Goal: Task Accomplishment & Management: Use online tool/utility

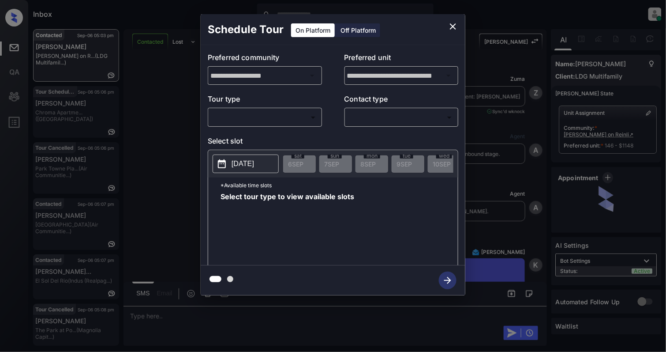
scroll to position [4692, 0]
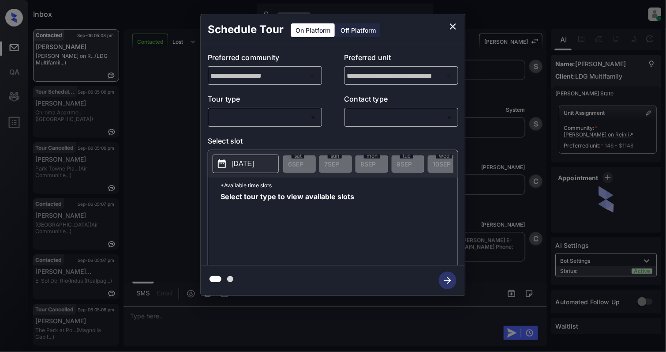
click at [248, 118] on body "Inbox Cynthia Montañez Online Set yourself offline Set yourself on break Profil…" at bounding box center [333, 176] width 666 height 352
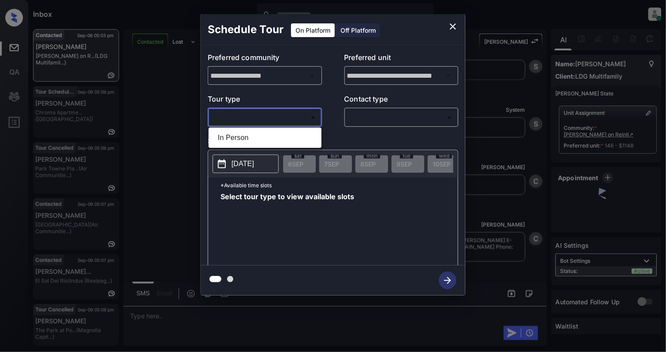
click at [244, 137] on li "In Person" at bounding box center [265, 138] width 109 height 16
type input "********"
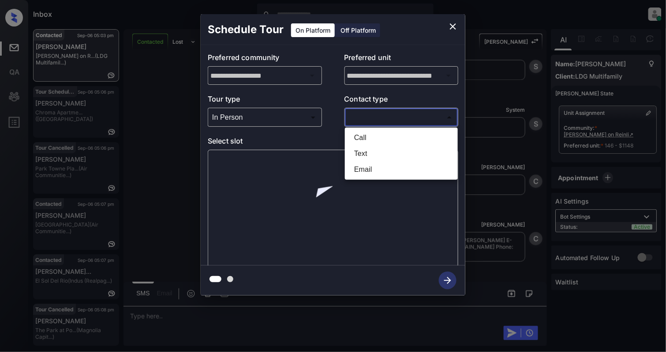
click at [376, 119] on body "Inbox Cynthia Montañez Online Set yourself offline Set yourself on break Profil…" at bounding box center [333, 176] width 666 height 352
click at [369, 150] on li "Text" at bounding box center [401, 154] width 109 height 16
click at [361, 116] on body "Inbox Cynthia Montañez Online Set yourself offline Set yourself on break Profil…" at bounding box center [333, 176] width 666 height 352
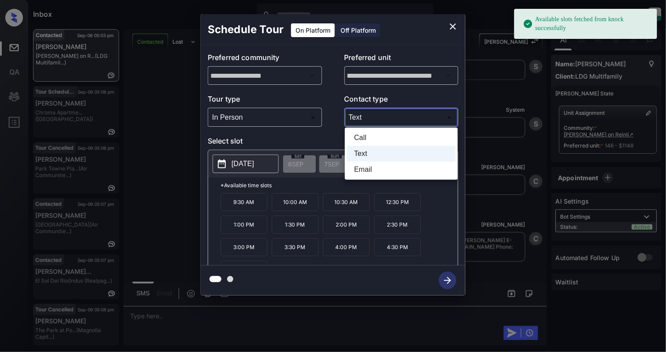
click at [361, 174] on li "Email" at bounding box center [401, 170] width 109 height 16
type input "*****"
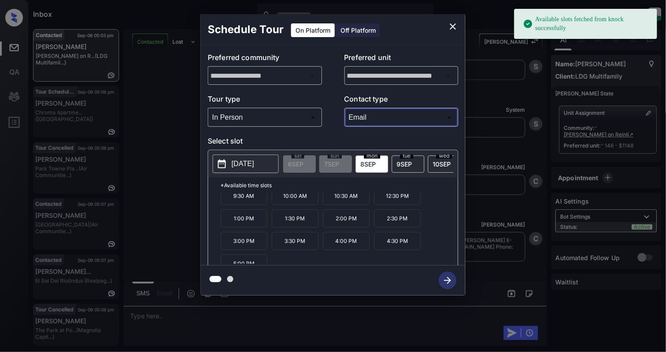
scroll to position [16, 0]
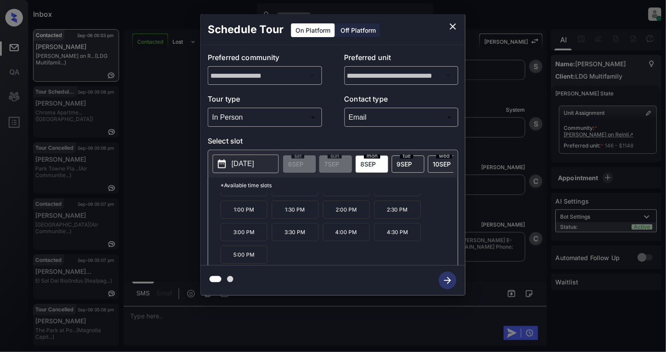
click at [395, 239] on p "4:30 PM" at bounding box center [397, 232] width 47 height 18
click at [448, 278] on icon "button" at bounding box center [448, 280] width 18 height 18
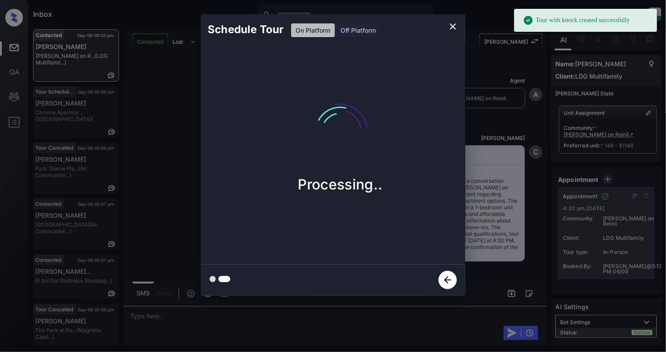
scroll to position [5082, 0]
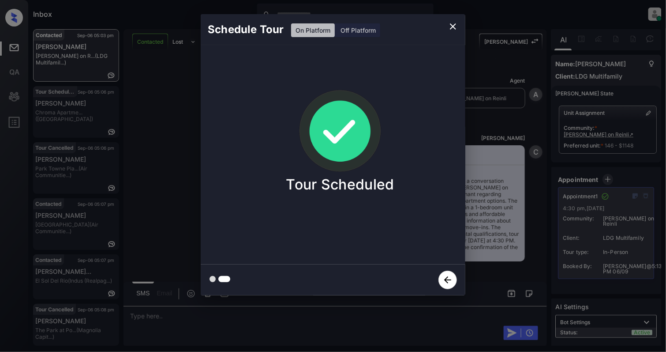
click at [452, 24] on icon "close" at bounding box center [453, 26] width 11 height 11
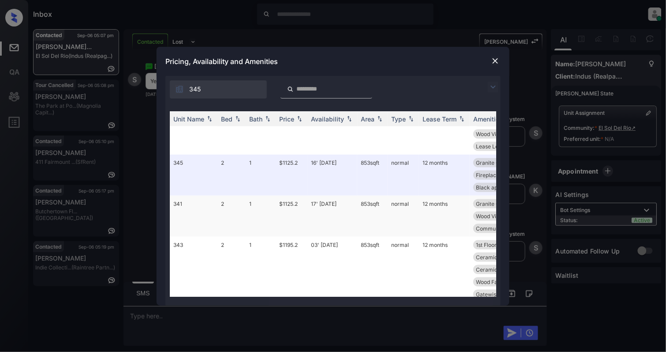
scroll to position [1294, 0]
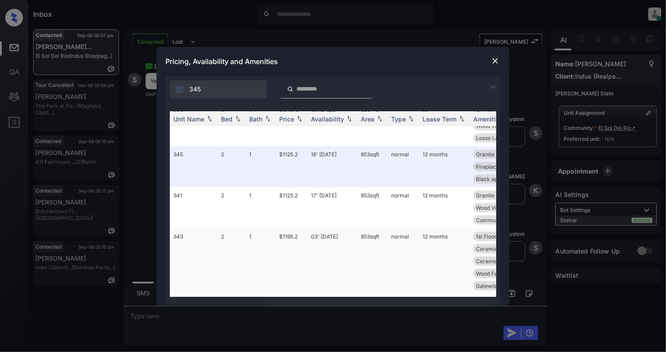
click at [203, 228] on td "343" at bounding box center [194, 261] width 48 height 66
click at [193, 228] on td "343" at bounding box center [194, 261] width 48 height 66
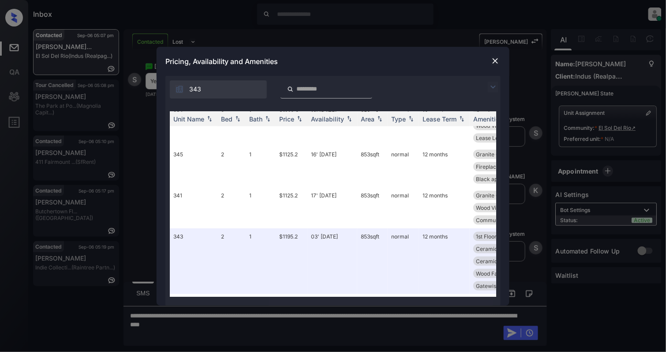
click at [492, 63] on img at bounding box center [495, 60] width 9 height 9
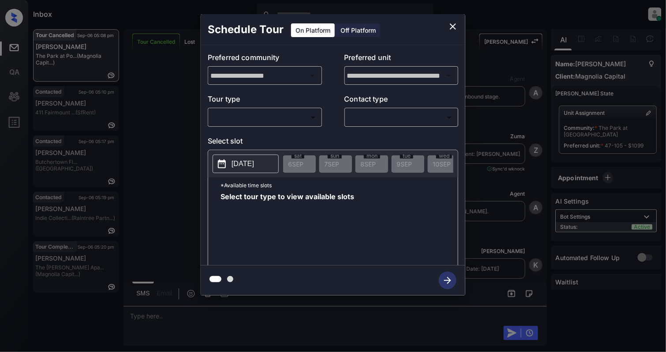
scroll to position [4359, 0]
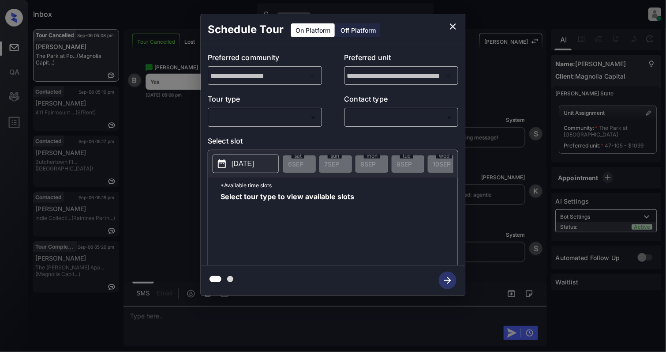
click at [249, 113] on body "Inbox Cynthia Montañez Online Set yourself offline Set yourself on break Profil…" at bounding box center [333, 176] width 666 height 352
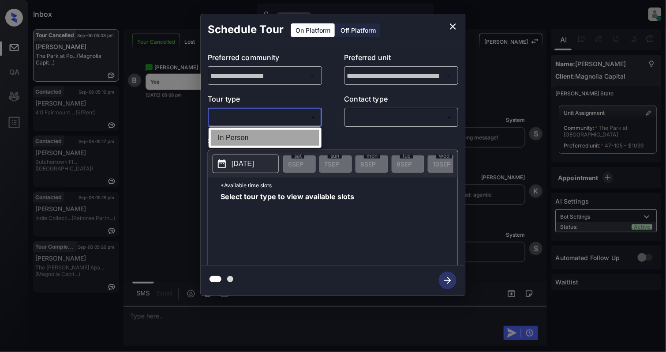
click at [241, 138] on li "In Person" at bounding box center [265, 138] width 109 height 16
type input "********"
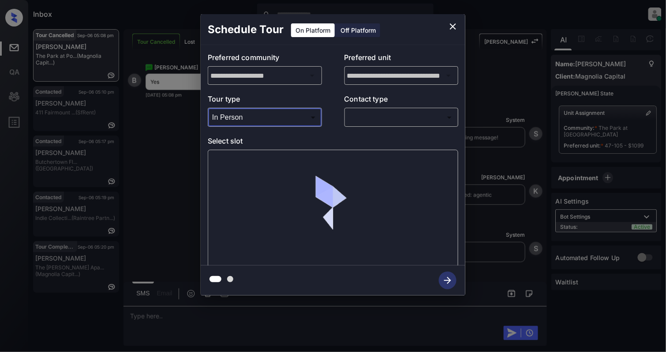
click at [392, 116] on body "Inbox Cynthia Montañez Online Set yourself offline Set yourself on break Profil…" at bounding box center [333, 176] width 666 height 352
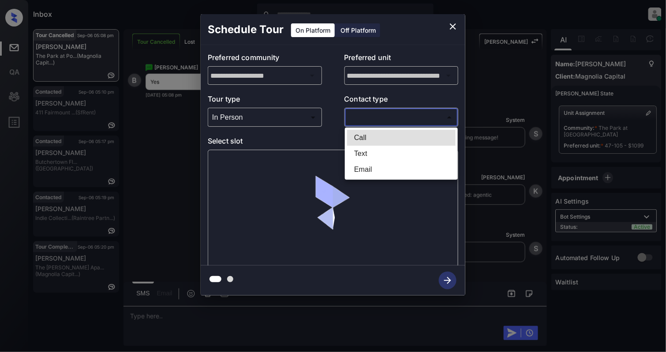
click at [383, 159] on li "Text" at bounding box center [401, 154] width 109 height 16
type input "****"
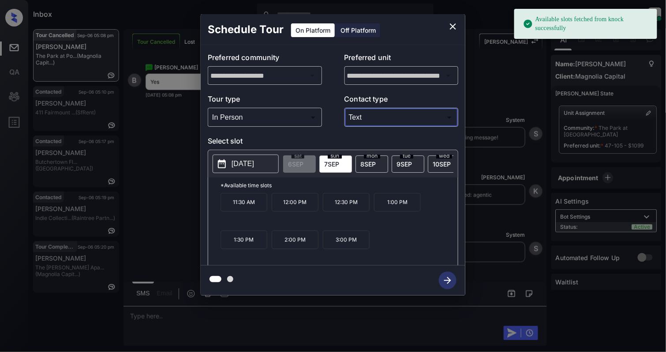
click at [250, 165] on p "2025-09-07" at bounding box center [243, 163] width 23 height 11
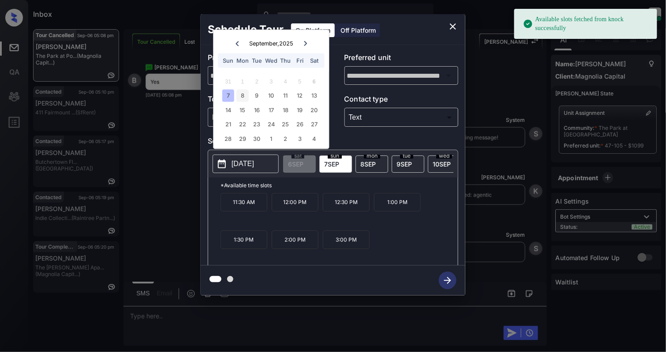
click at [244, 94] on div "8" at bounding box center [243, 96] width 12 height 12
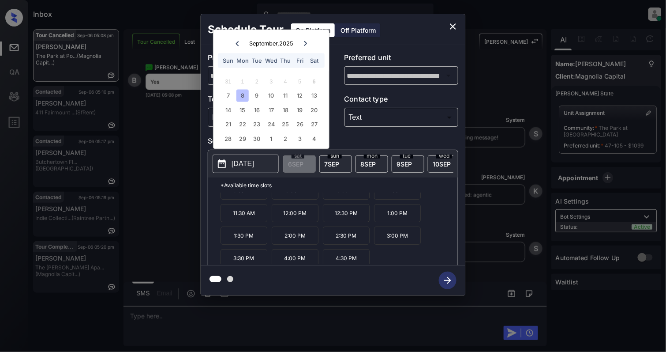
scroll to position [16, 0]
click at [398, 218] on p "1:00 PM" at bounding box center [397, 209] width 47 height 18
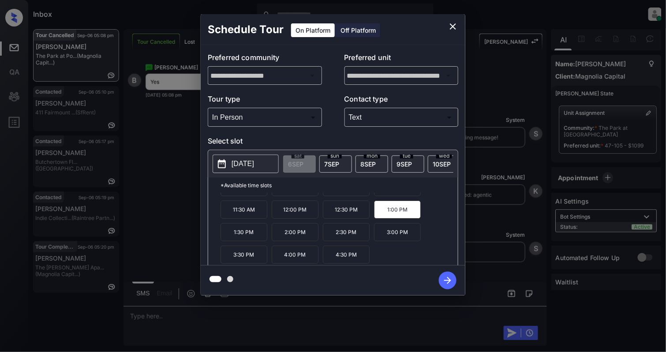
click at [448, 280] on icon "button" at bounding box center [447, 280] width 7 height 7
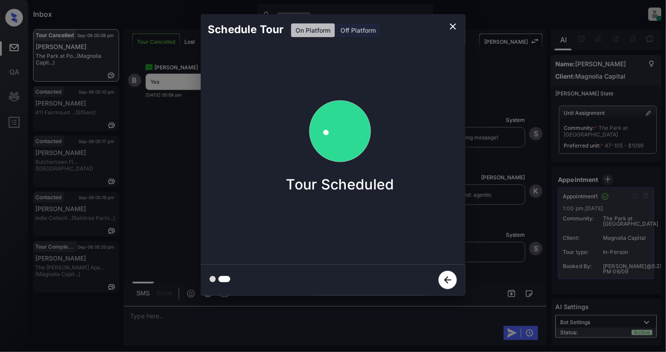
click at [448, 29] on icon "close" at bounding box center [453, 26] width 11 height 11
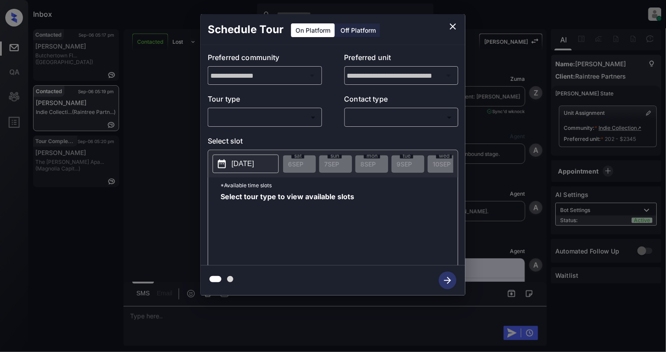
scroll to position [368, 0]
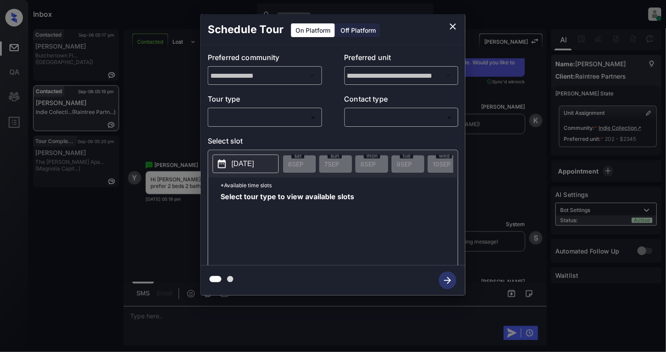
click at [237, 122] on body "Inbox [PERSON_NAME] Online Set yourself offline Set yourself on break Profile S…" at bounding box center [333, 176] width 666 height 352
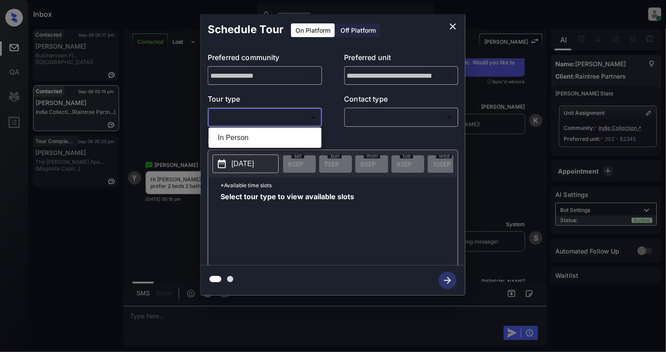
click at [454, 27] on div at bounding box center [333, 176] width 666 height 352
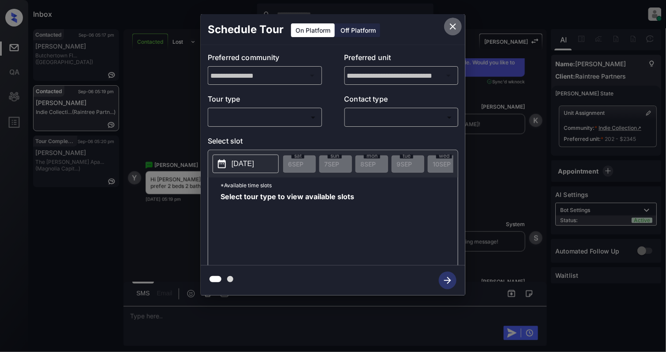
click at [451, 25] on icon "close" at bounding box center [453, 26] width 11 height 11
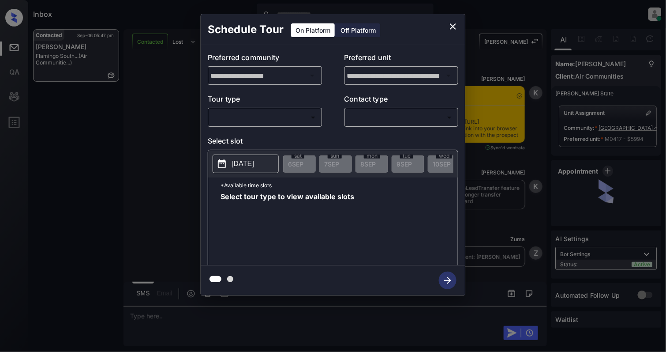
scroll to position [1269, 0]
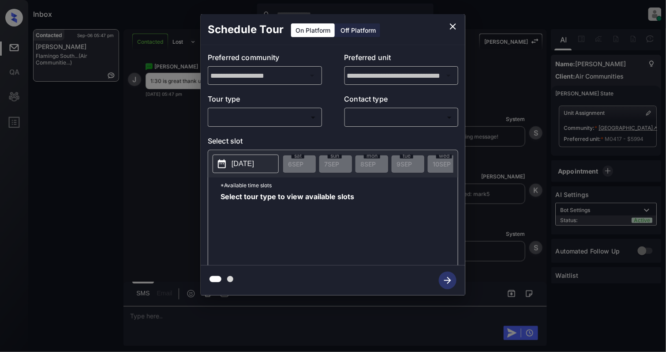
click at [241, 114] on body "Inbox Cynthia Montañez Online Set yourself offline Set yourself on break Profil…" at bounding box center [333, 176] width 666 height 352
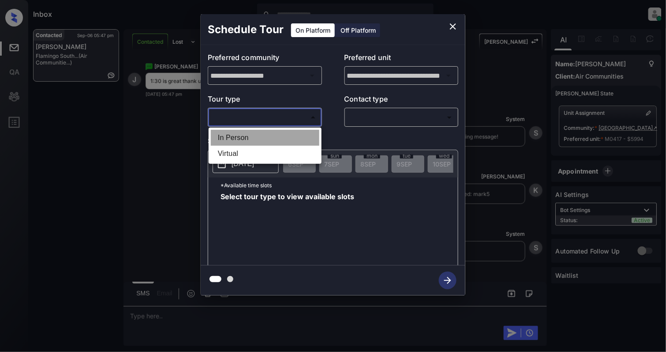
click at [238, 132] on li "In Person" at bounding box center [265, 138] width 109 height 16
type input "********"
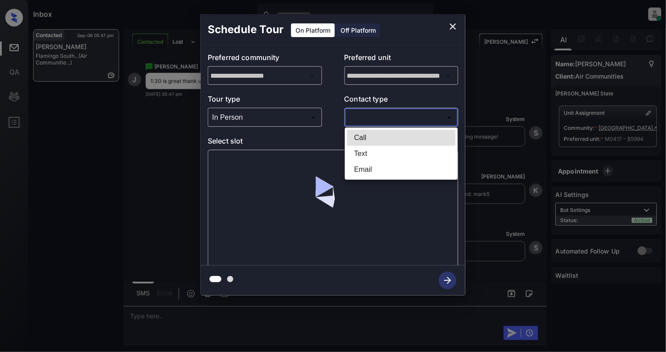
click at [375, 112] on body "Inbox Cynthia Montañez Online Set yourself offline Set yourself on break Profil…" at bounding box center [333, 176] width 666 height 352
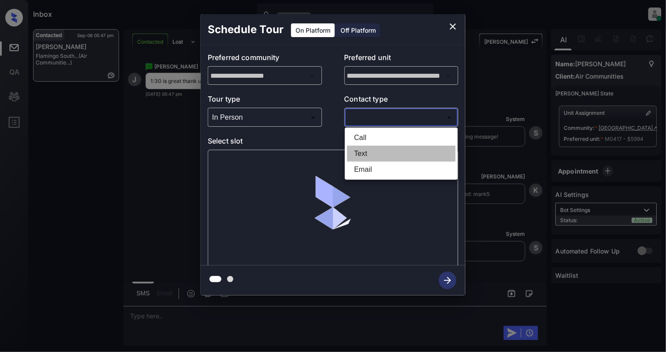
click at [369, 149] on li "Text" at bounding box center [401, 154] width 109 height 16
type input "****"
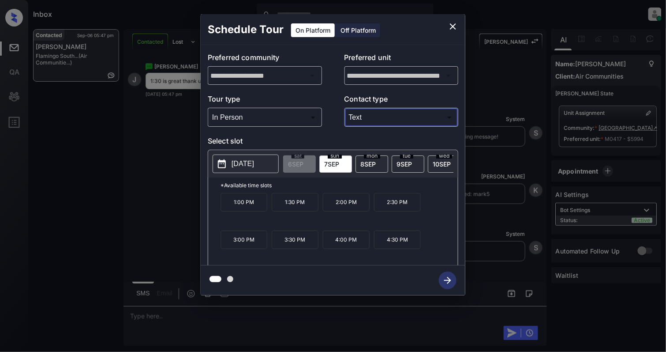
click at [297, 211] on p "1:30 PM" at bounding box center [295, 202] width 47 height 19
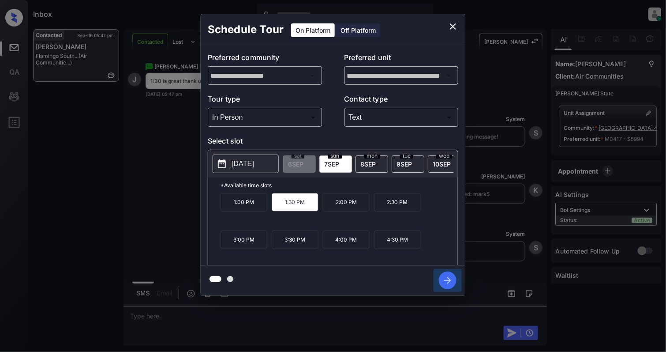
click at [451, 280] on icon "button" at bounding box center [447, 280] width 7 height 7
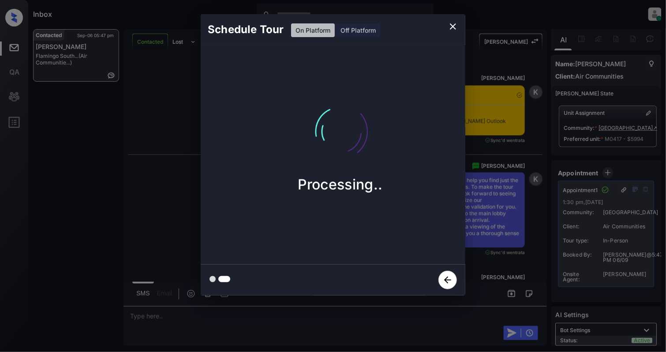
scroll to position [1640, 0]
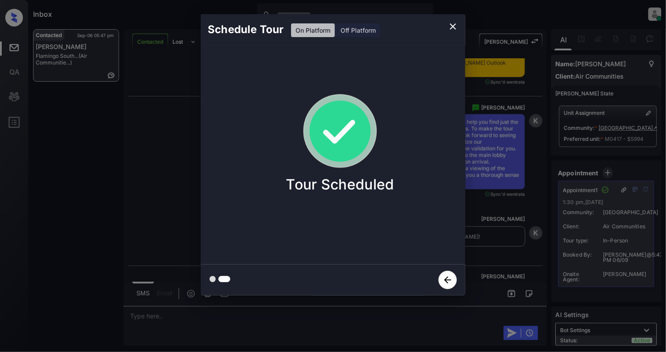
click at [456, 22] on icon "close" at bounding box center [453, 26] width 11 height 11
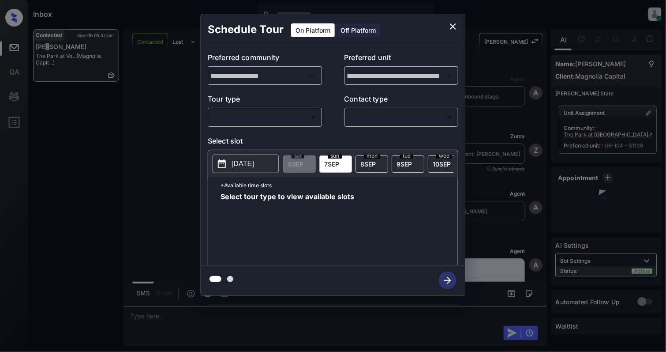
scroll to position [1524, 0]
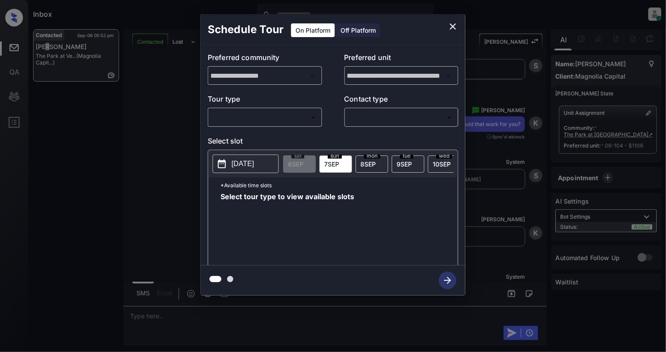
click at [265, 117] on body "Inbox [PERSON_NAME] Online Set yourself offline Set yourself on break Profile S…" at bounding box center [333, 176] width 666 height 352
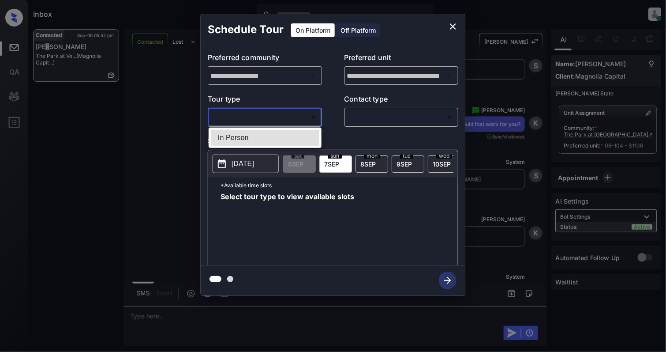
click at [244, 143] on li "In Person" at bounding box center [265, 138] width 109 height 16
type input "********"
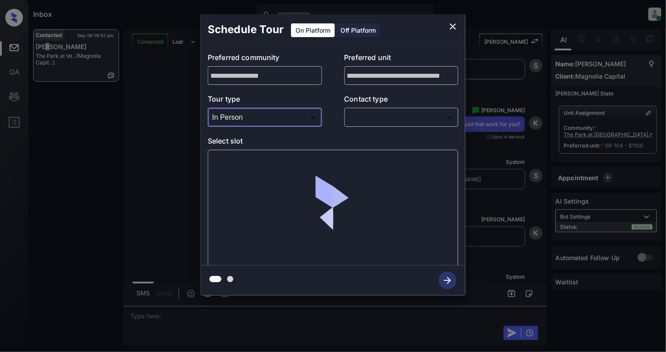
click at [402, 120] on body "Inbox Cynthia Montañez Online Set yourself offline Set yourself on break Profil…" at bounding box center [333, 176] width 666 height 352
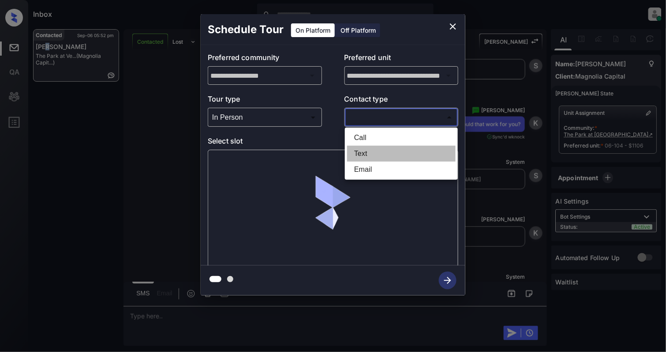
click at [375, 147] on li "Text" at bounding box center [401, 154] width 109 height 16
type input "****"
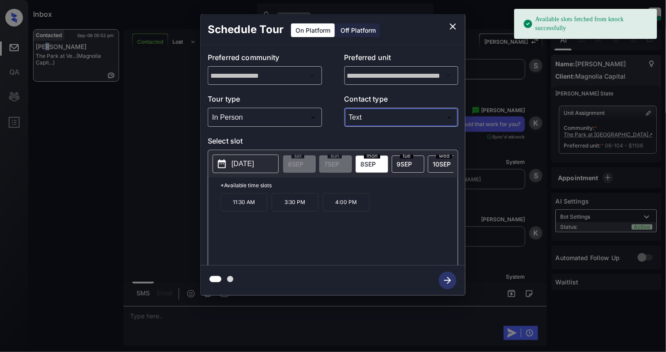
click at [243, 169] on p "2025-09-08" at bounding box center [243, 163] width 23 height 11
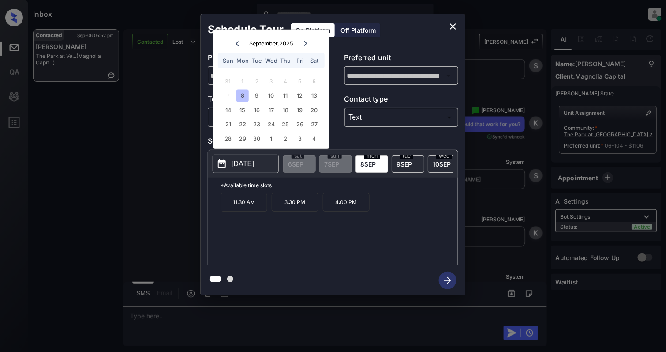
click at [301, 42] on div at bounding box center [306, 43] width 12 height 11
click at [227, 96] on div "5" at bounding box center [228, 96] width 12 height 12
click at [255, 211] on p "12:15 PM" at bounding box center [244, 202] width 47 height 19
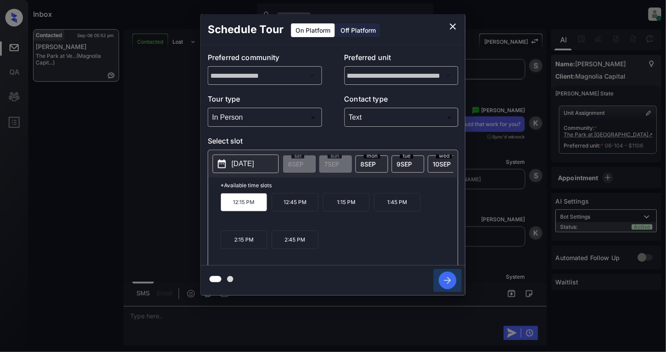
click at [454, 284] on icon "button" at bounding box center [448, 280] width 18 height 18
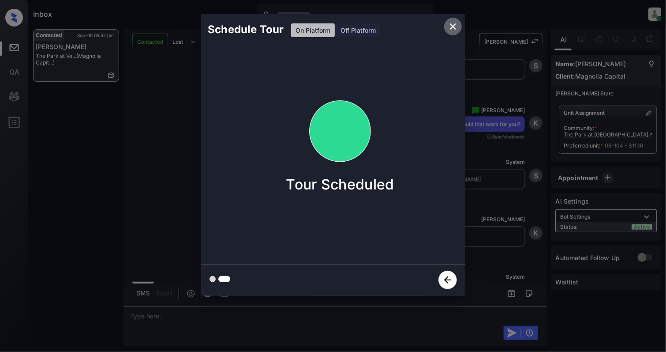
click at [451, 26] on icon "close" at bounding box center [453, 26] width 11 height 11
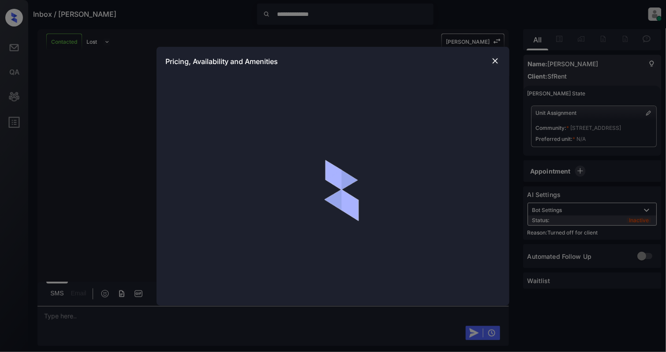
scroll to position [1443, 0]
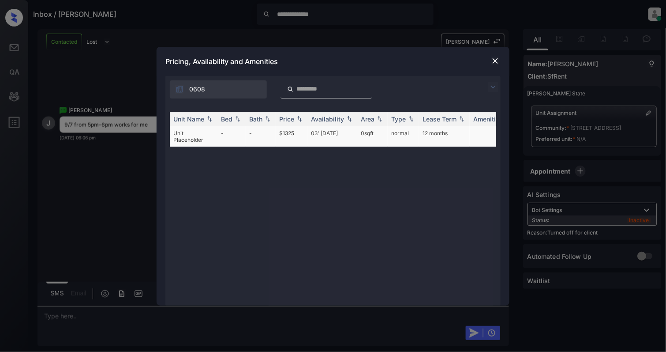
click at [207, 136] on td "Unit Placeholder" at bounding box center [194, 136] width 48 height 20
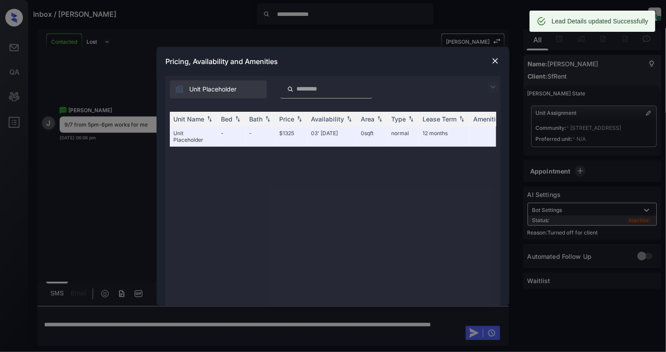
click at [493, 56] on img at bounding box center [495, 60] width 9 height 9
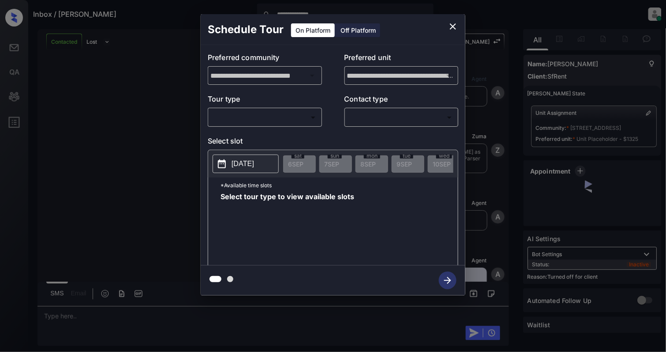
scroll to position [1737, 0]
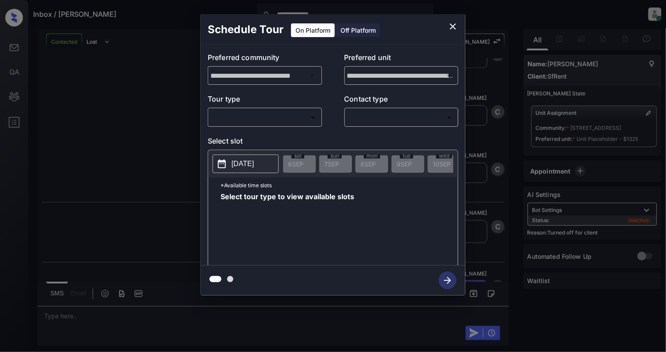
click at [359, 23] on div "On Platform Off Platform" at bounding box center [336, 29] width 90 height 31
click at [359, 23] on div "On Platform Off Platform" at bounding box center [336, 30] width 90 height 15
click at [355, 34] on div "Off Platform" at bounding box center [358, 30] width 44 height 14
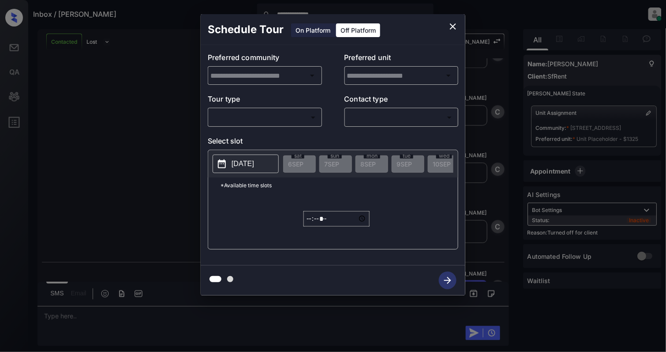
type input "**********"
click at [273, 115] on body "**********" at bounding box center [333, 176] width 666 height 352
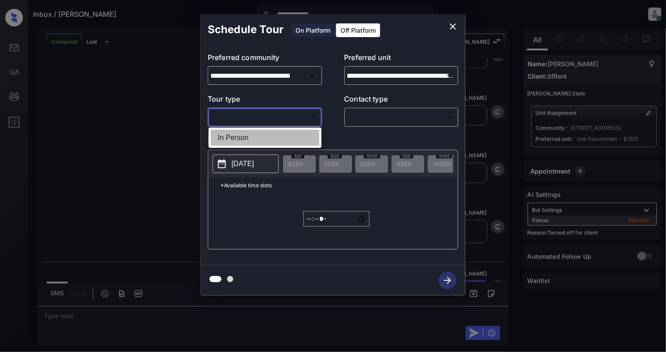
click at [225, 139] on li "In Person" at bounding box center [265, 138] width 109 height 16
type input "********"
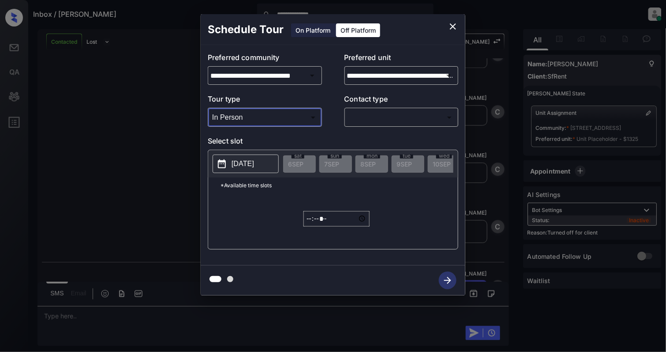
click at [384, 110] on body "**********" at bounding box center [333, 176] width 666 height 352
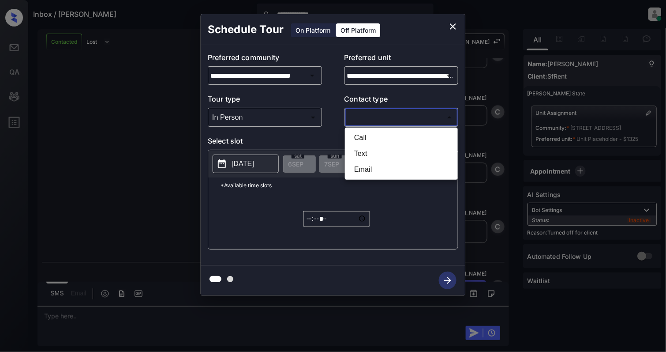
click at [365, 153] on li "Text" at bounding box center [401, 154] width 109 height 16
type input "****"
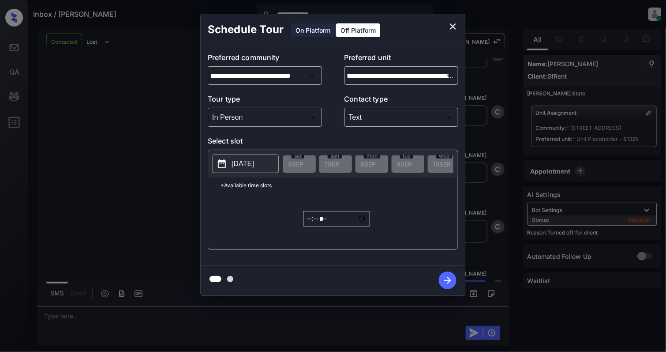
click at [237, 169] on p "[DATE]" at bounding box center [243, 163] width 23 height 11
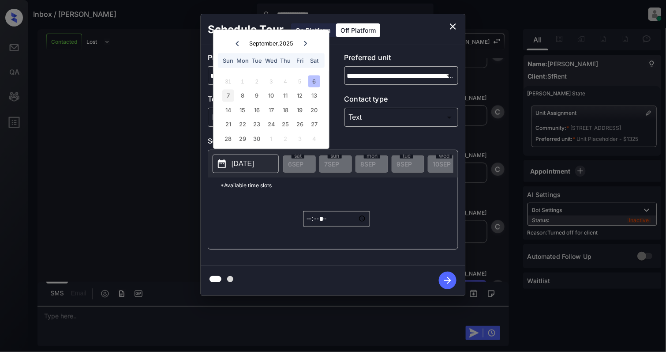
click at [227, 97] on div "7" at bounding box center [228, 96] width 12 height 12
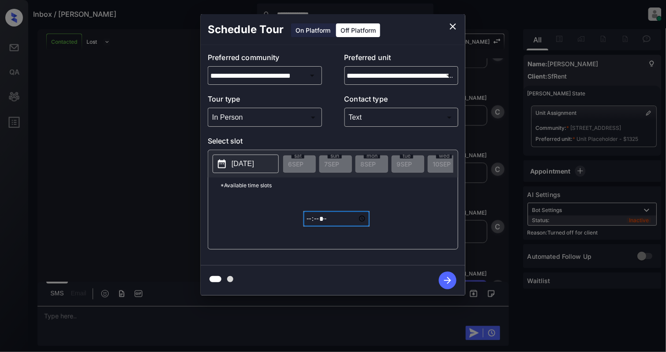
click at [313, 225] on input "*****" at bounding box center [337, 218] width 66 height 15
type input "*****"
click at [447, 280] on icon "button" at bounding box center [447, 280] width 7 height 7
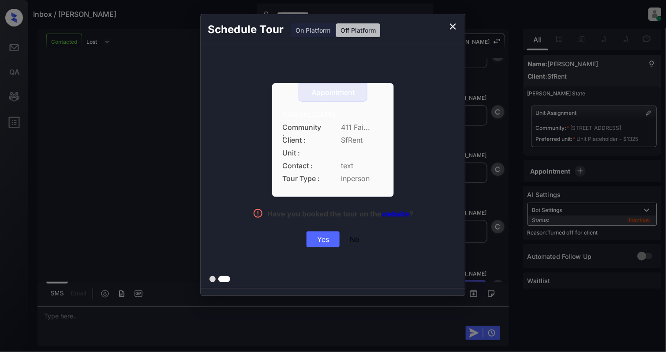
click at [320, 243] on div "Yes" at bounding box center [323, 239] width 33 height 16
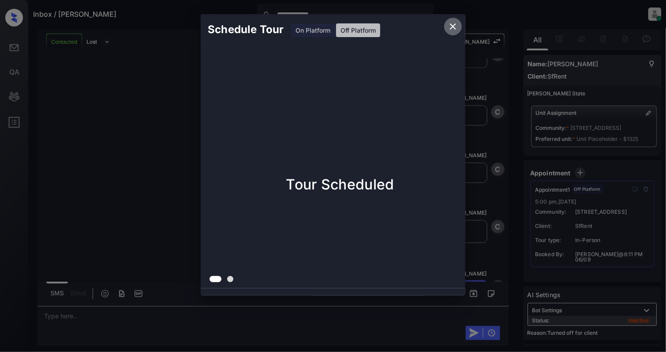
click at [455, 28] on icon "close" at bounding box center [453, 26] width 6 height 6
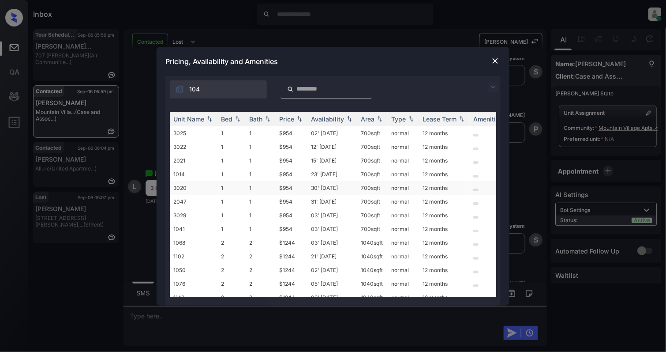
scroll to position [126, 0]
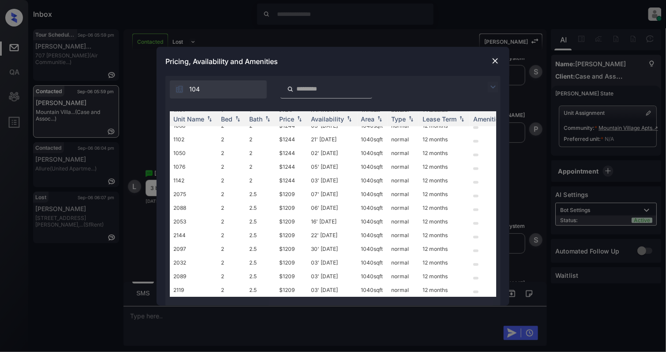
click at [495, 62] on img at bounding box center [495, 60] width 9 height 9
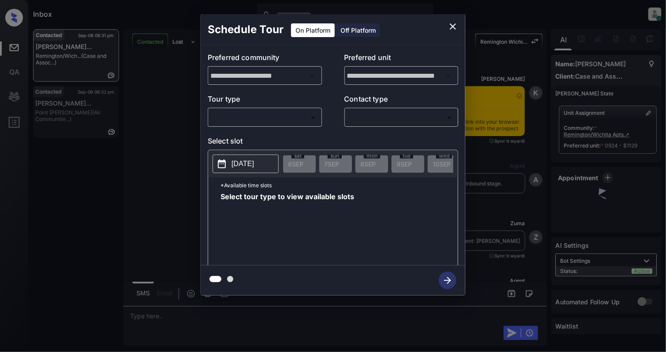
scroll to position [10697, 0]
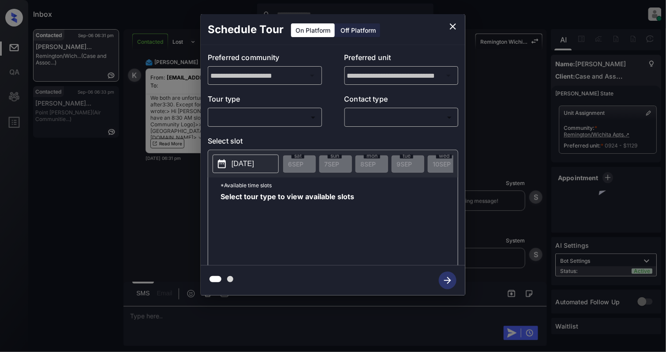
click at [269, 113] on body "Inbox [PERSON_NAME] Online Set yourself offline Set yourself on break Profile S…" at bounding box center [333, 176] width 666 height 352
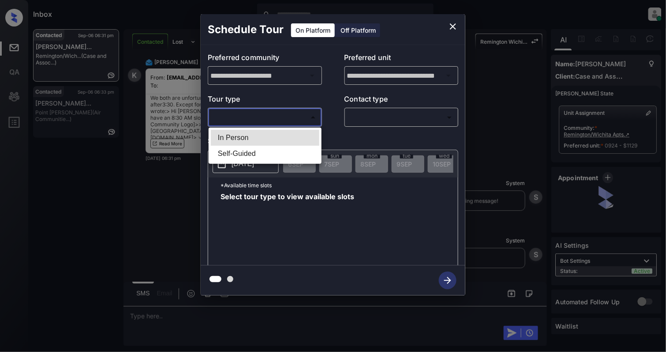
click at [250, 133] on li "In Person" at bounding box center [265, 138] width 109 height 16
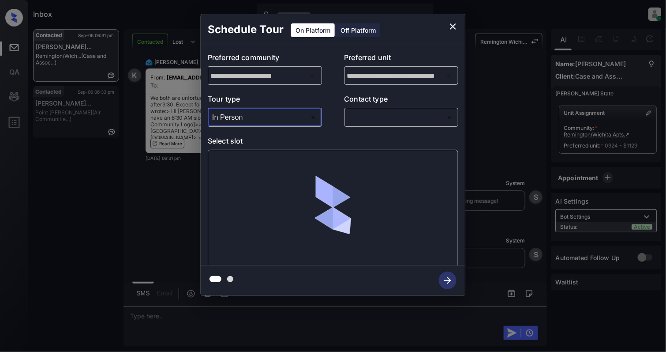
type input "********"
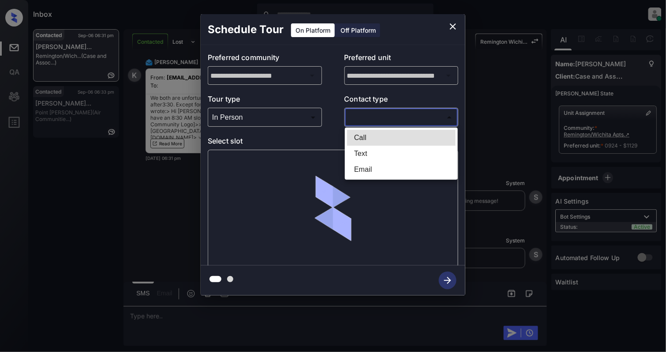
click at [391, 120] on body "Inbox Cynthia Montañez Online Set yourself offline Set yourself on break Profil…" at bounding box center [333, 176] width 666 height 352
click at [381, 158] on li "Text" at bounding box center [401, 154] width 109 height 16
type input "****"
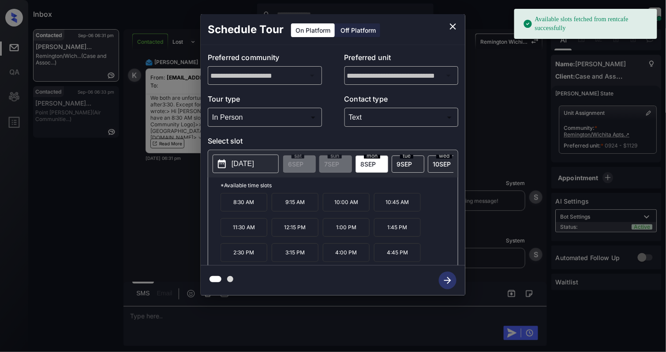
click at [252, 158] on button "2025-09-08" at bounding box center [246, 163] width 66 height 19
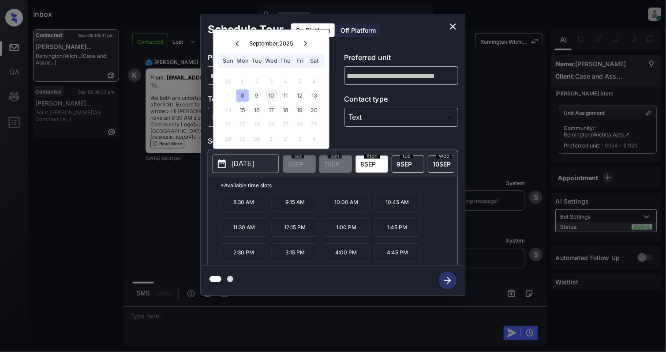
click at [270, 94] on div "10" at bounding box center [271, 96] width 12 height 12
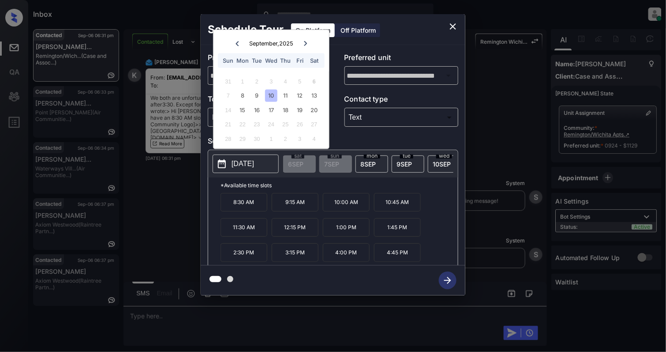
click at [452, 27] on icon "close" at bounding box center [453, 26] width 6 height 6
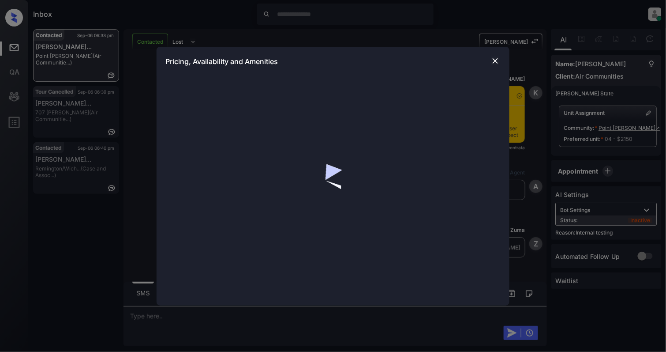
scroll to position [2687, 0]
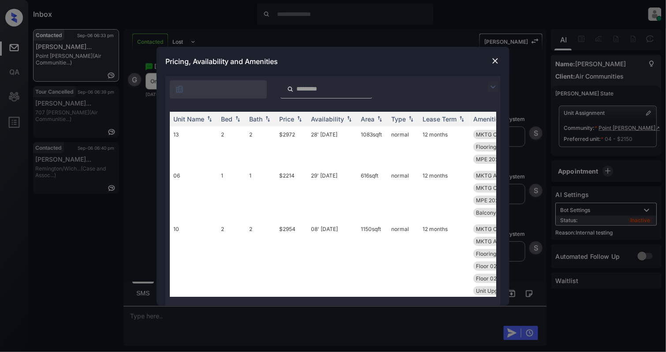
click at [301, 93] on div at bounding box center [327, 89] width 92 height 18
click at [313, 89] on input "search" at bounding box center [332, 89] width 72 height 8
click at [296, 91] on input "**" at bounding box center [332, 89] width 72 height 8
click at [308, 87] on input "**" at bounding box center [332, 89] width 72 height 8
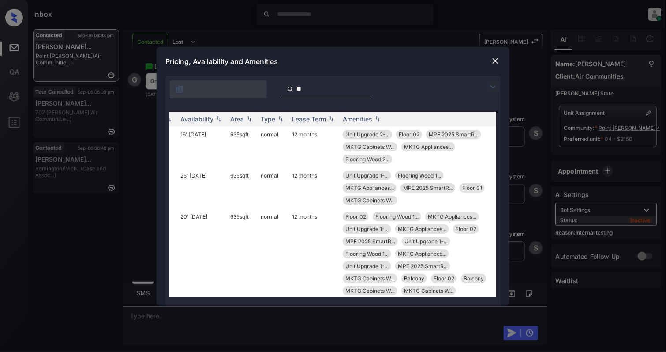
scroll to position [0, 137]
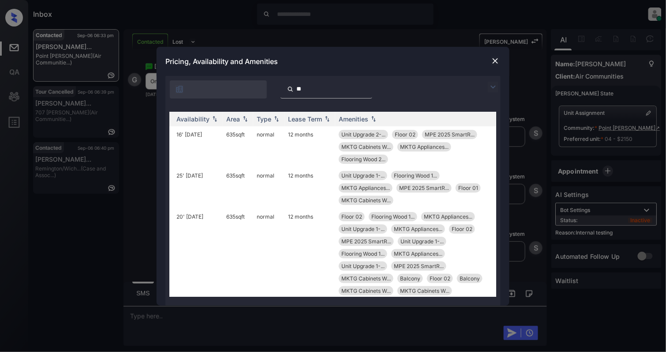
type input "**"
click at [494, 58] on img at bounding box center [495, 60] width 9 height 9
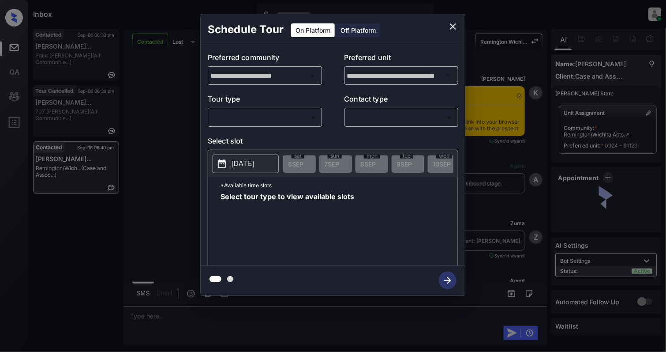
scroll to position [11078, 0]
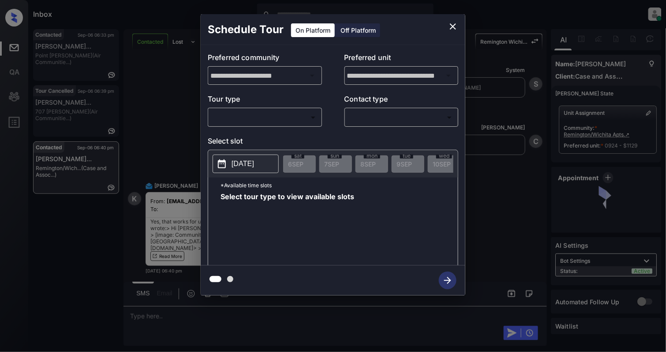
click at [252, 110] on body "Inbox [PERSON_NAME] Online Set yourself offline Set yourself on break Profile S…" at bounding box center [333, 176] width 666 height 352
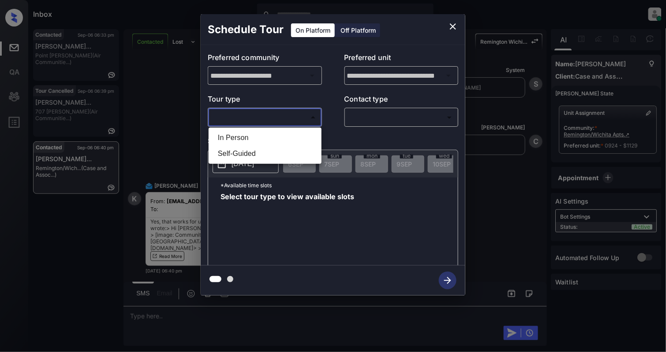
drag, startPoint x: 244, startPoint y: 134, endPoint x: 364, endPoint y: 135, distance: 120.0
click at [244, 134] on li "In Person" at bounding box center [265, 138] width 109 height 16
type input "********"
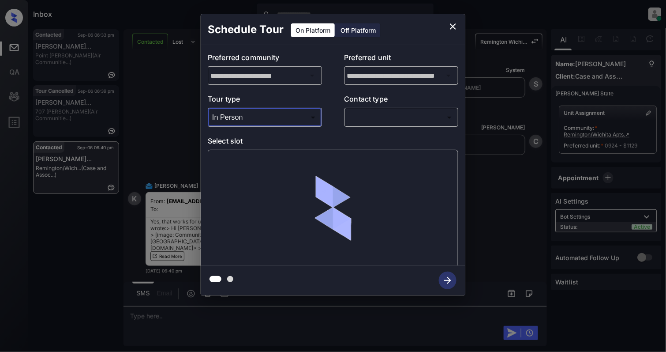
click at [383, 119] on body "Inbox [PERSON_NAME] Online Set yourself offline Set yourself on break Profile S…" at bounding box center [333, 176] width 666 height 352
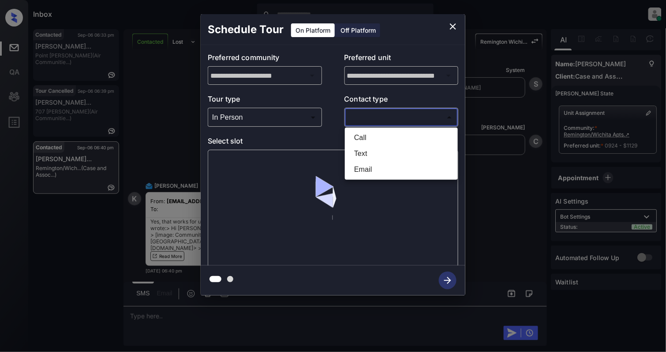
click at [364, 150] on li "Text" at bounding box center [401, 154] width 109 height 16
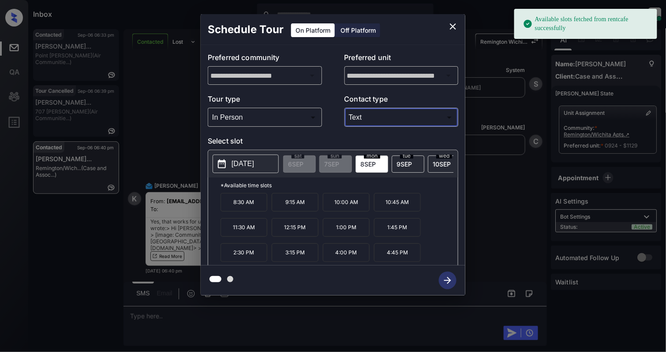
click at [395, 124] on body "Available slots fetched from rentcafe successfully Inbox [PERSON_NAME] Online S…" at bounding box center [333, 176] width 666 height 352
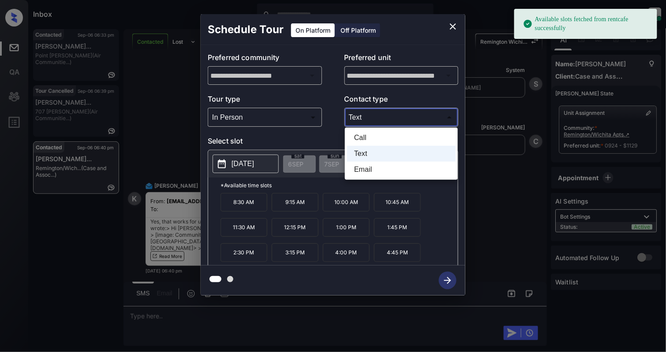
click at [362, 170] on li "Email" at bounding box center [401, 170] width 109 height 16
type input "*****"
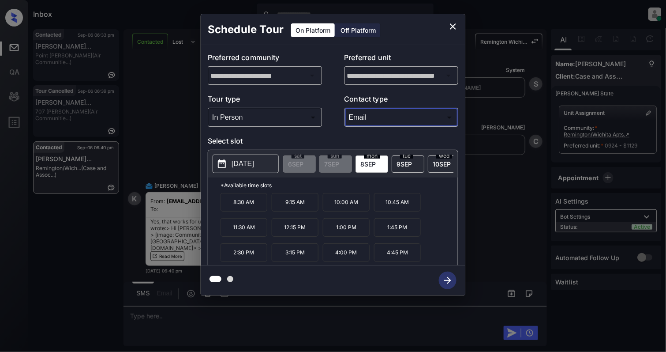
click at [237, 162] on p "[DATE]" at bounding box center [243, 163] width 23 height 11
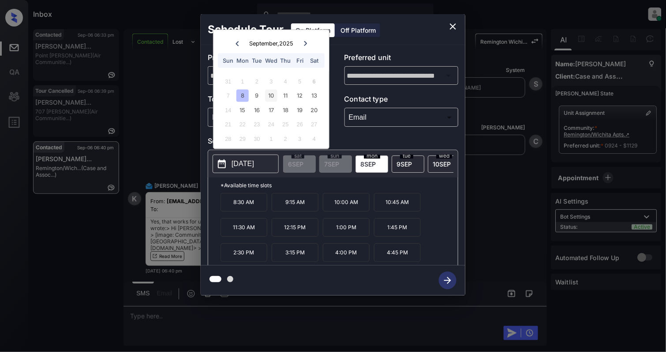
click at [272, 93] on div "10" at bounding box center [271, 96] width 12 height 12
click at [396, 251] on p "4:45 PM" at bounding box center [397, 252] width 47 height 19
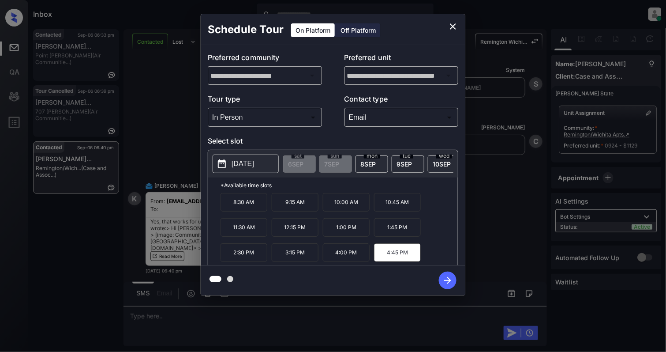
click at [449, 282] on icon "button" at bounding box center [448, 280] width 18 height 18
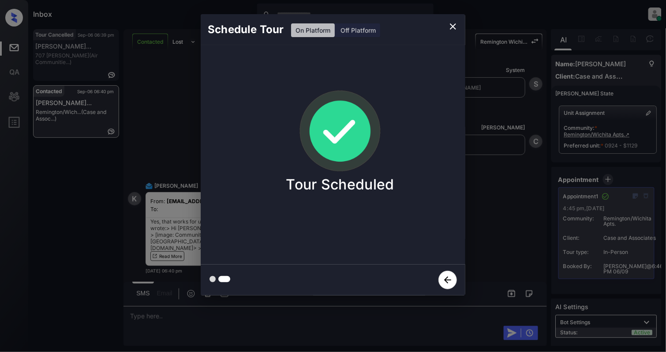
click at [453, 24] on icon "close" at bounding box center [453, 26] width 11 height 11
